Goal: Transaction & Acquisition: Subscribe to service/newsletter

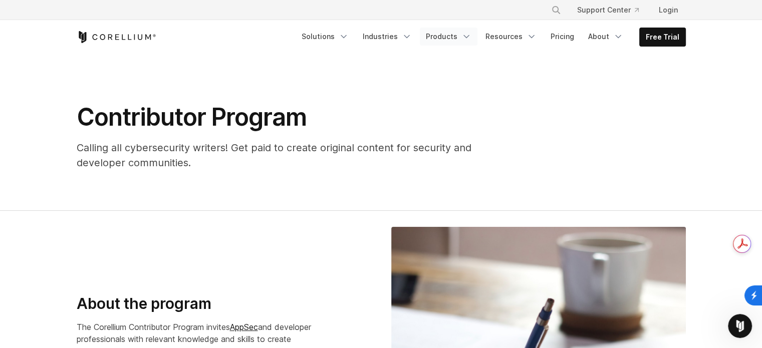
click at [464, 38] on link "Products" at bounding box center [449, 37] width 58 height 18
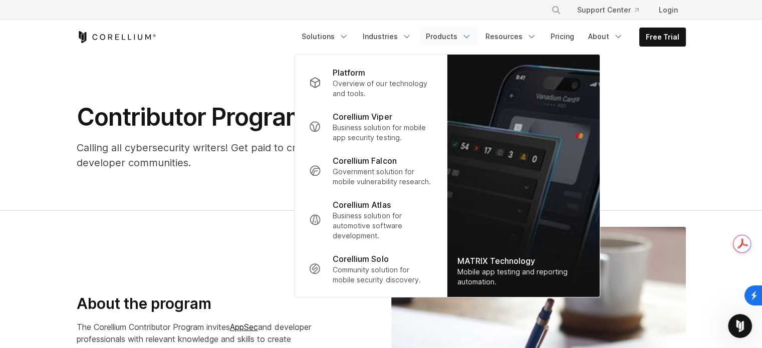
click at [238, 180] on section "Contributor Program Calling all cybersecurity writers! Get paid to create origi…" at bounding box center [381, 132] width 762 height 157
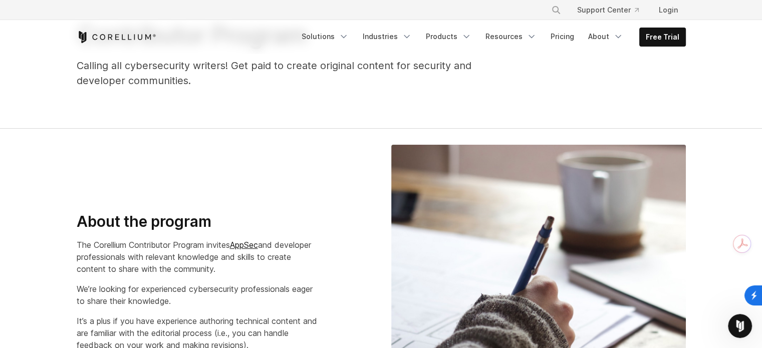
scroll to position [100, 0]
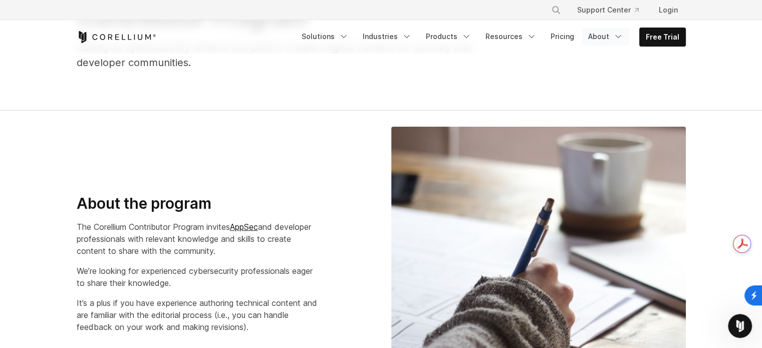
click at [609, 38] on link "About" at bounding box center [605, 37] width 47 height 18
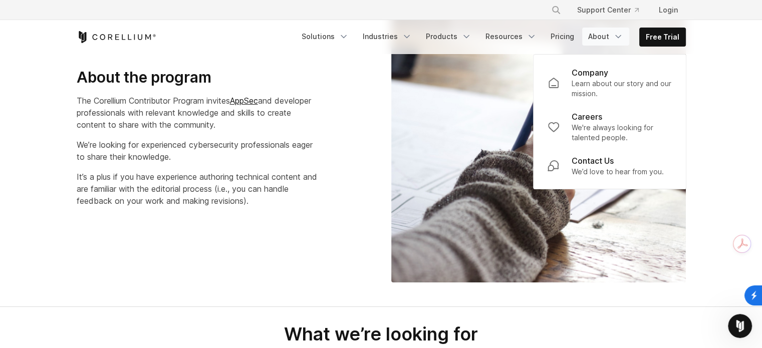
scroll to position [200, 0]
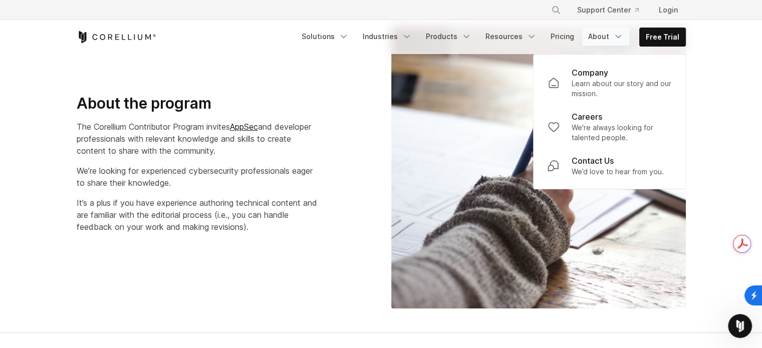
click at [731, 65] on section "About the program The Corellium Contributor Program invites AppSec and develope…" at bounding box center [381, 172] width 762 height 323
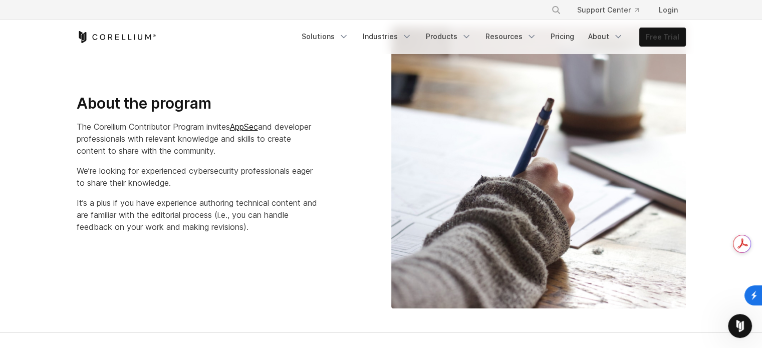
click at [680, 39] on link "Free Trial" at bounding box center [663, 37] width 46 height 18
